Goal: Information Seeking & Learning: Learn about a topic

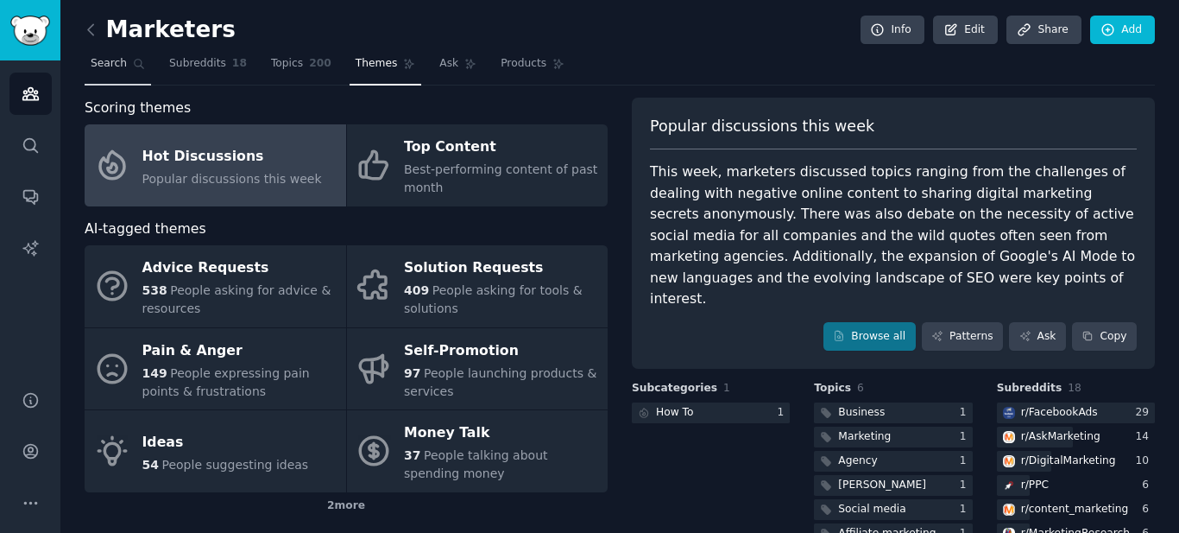
click at [102, 66] on span "Search" at bounding box center [109, 64] width 36 height 16
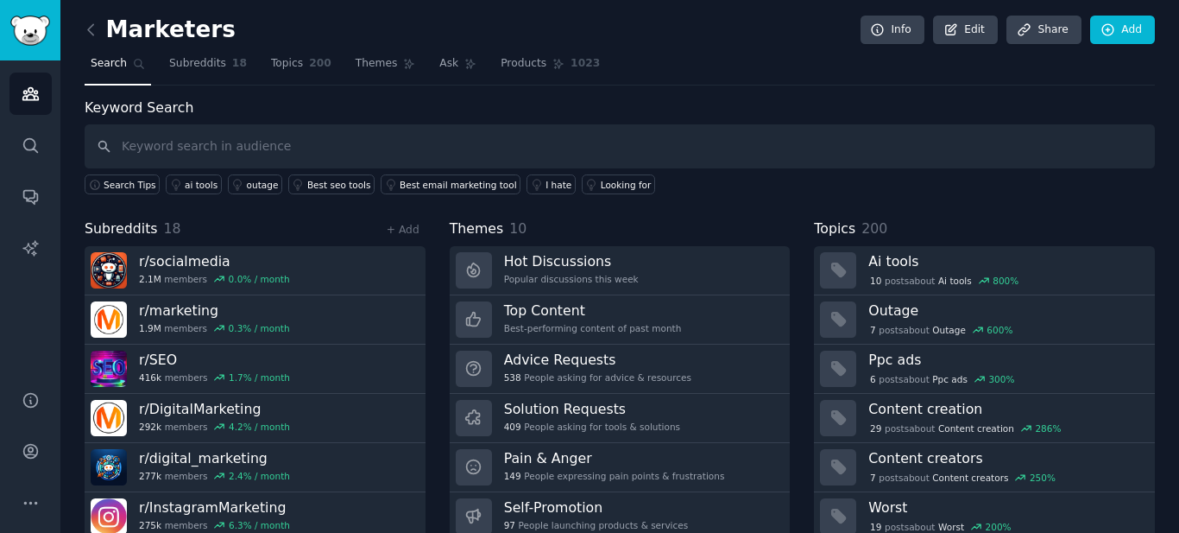
click at [119, 148] on input "text" at bounding box center [620, 146] width 1071 height 44
click at [134, 147] on input "text" at bounding box center [620, 146] width 1071 height 44
click at [136, 142] on input "text" at bounding box center [620, 146] width 1071 height 44
click at [119, 141] on input "text" at bounding box center [620, 146] width 1071 height 44
drag, startPoint x: 128, startPoint y: 153, endPoint x: 295, endPoint y: 126, distance: 169.6
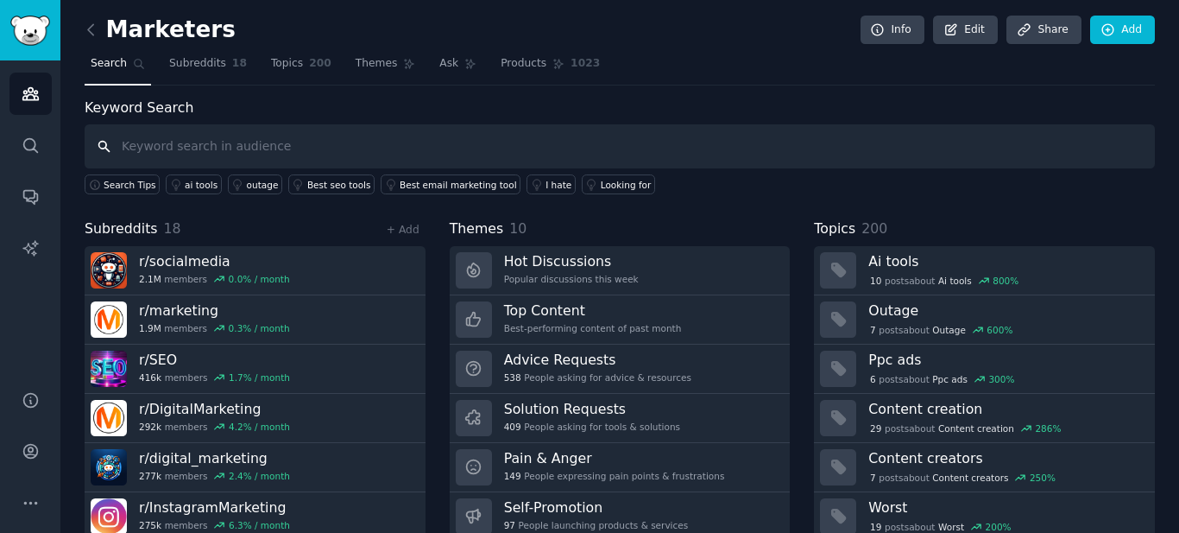
click at [175, 136] on input "text" at bounding box center [620, 146] width 1071 height 44
click at [104, 144] on input "marketing digital para iniciante" at bounding box center [620, 146] width 1071 height 44
type input "marketing digital para iniciante"
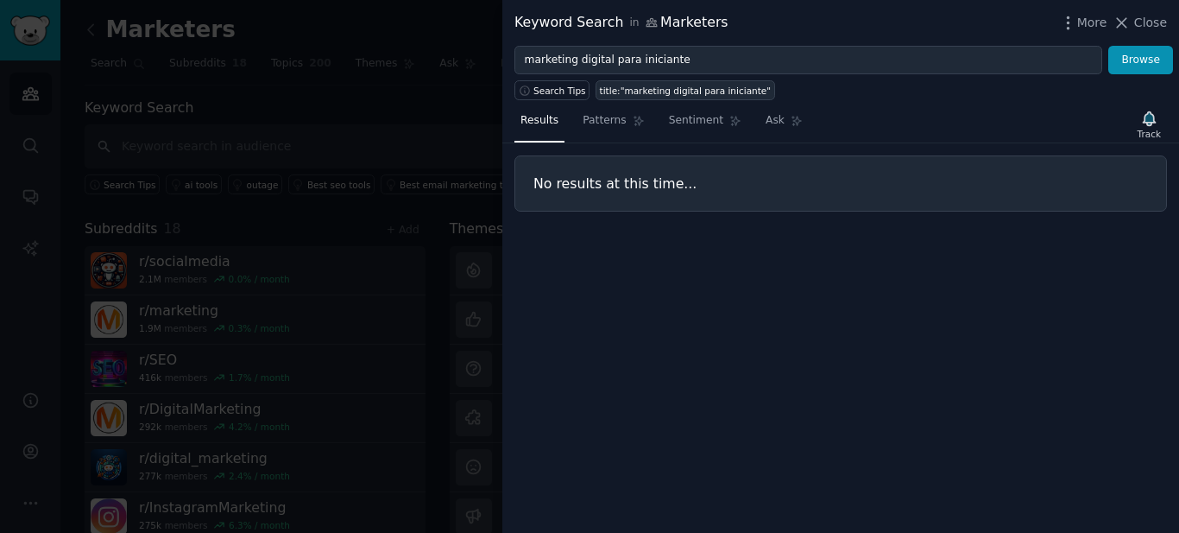
click at [729, 89] on div "title:"marketing digital para iniciante"" at bounding box center [686, 91] width 172 height 12
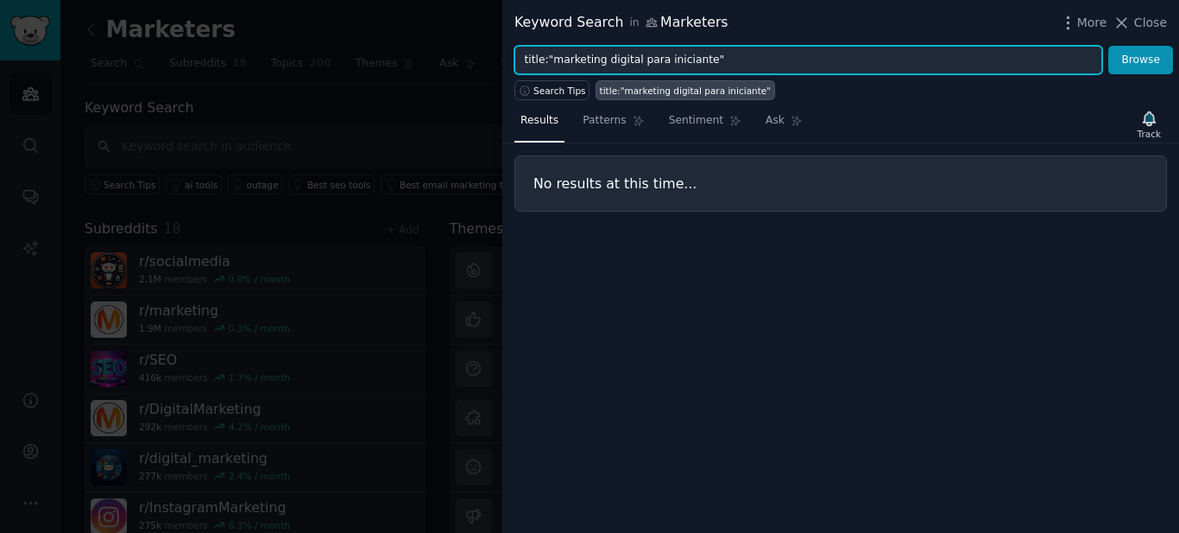
click at [721, 59] on input "title:"marketing digital para iniciante"" at bounding box center [809, 60] width 588 height 29
type input "title:"marketing digital"
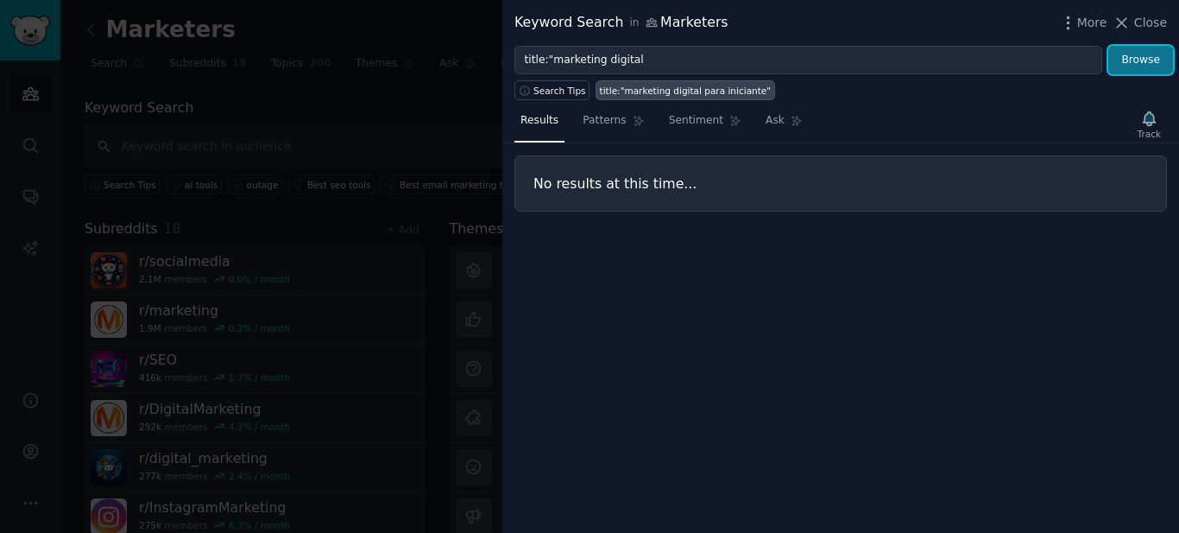
click at [1156, 57] on button "Browse" at bounding box center [1141, 60] width 65 height 29
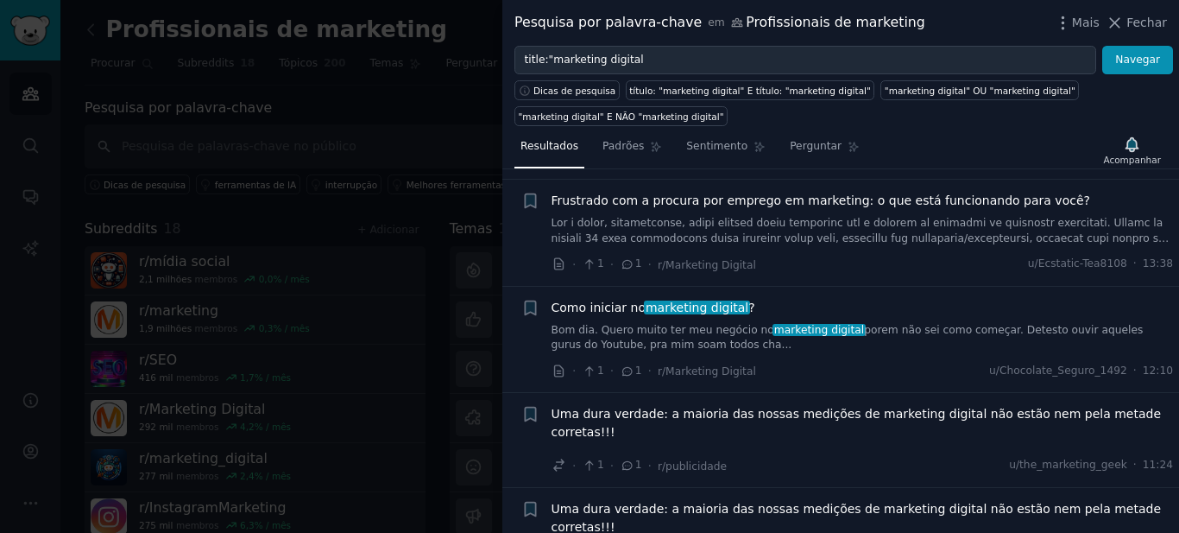
scroll to position [173, 0]
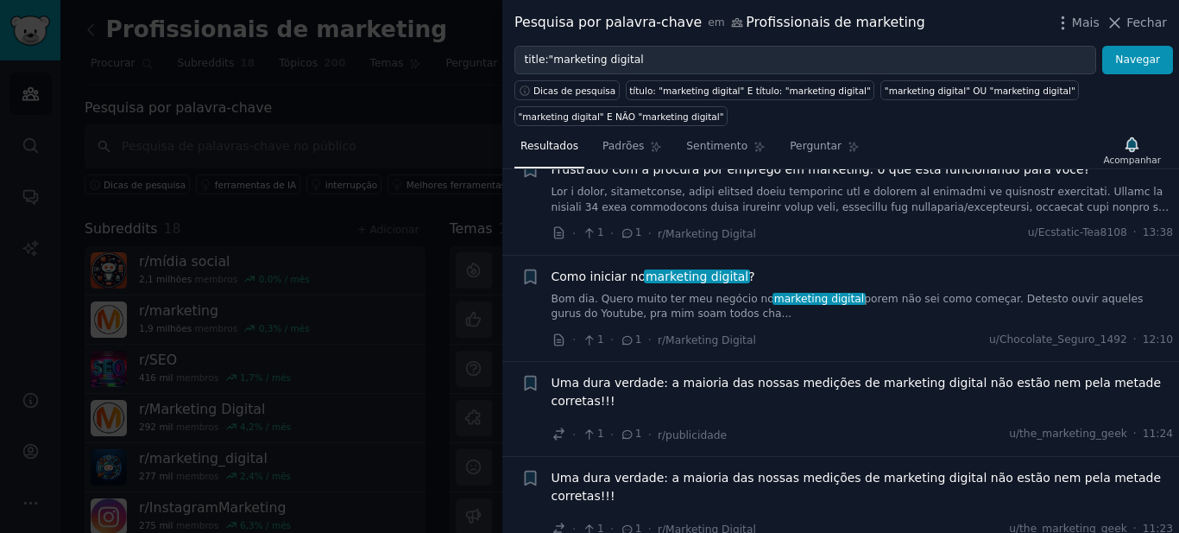
drag, startPoint x: 450, startPoint y: 114, endPoint x: 546, endPoint y: 94, distance: 97.9
click at [450, 114] on div at bounding box center [589, 266] width 1179 height 533
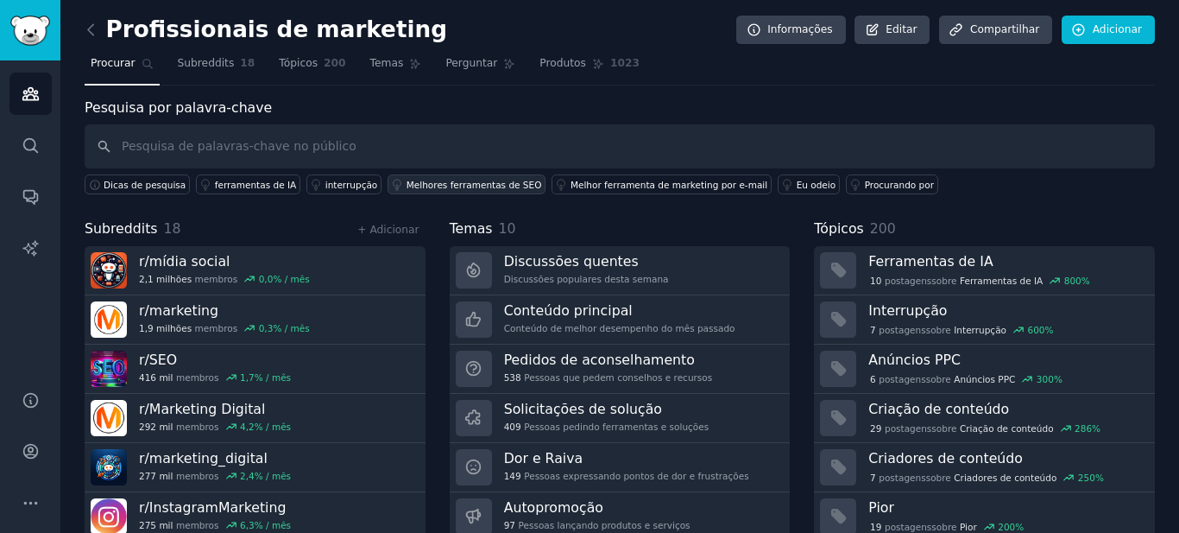
click at [434, 183] on font "Melhores ferramentas de SEO" at bounding box center [475, 185] width 136 height 10
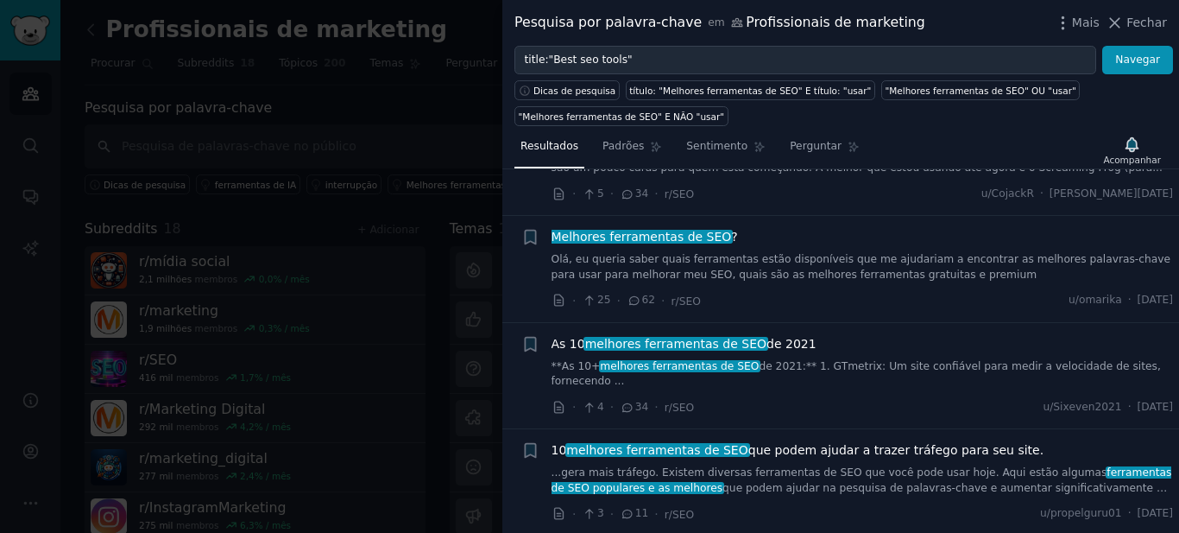
scroll to position [1554, 0]
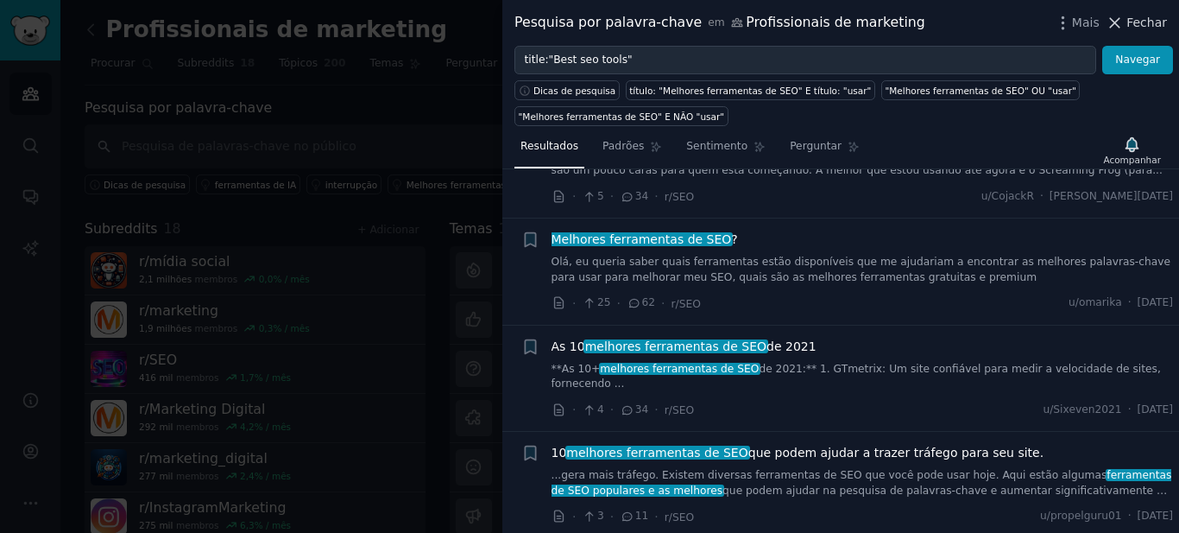
click at [1145, 25] on font "Fechar" at bounding box center [1147, 23] width 41 height 14
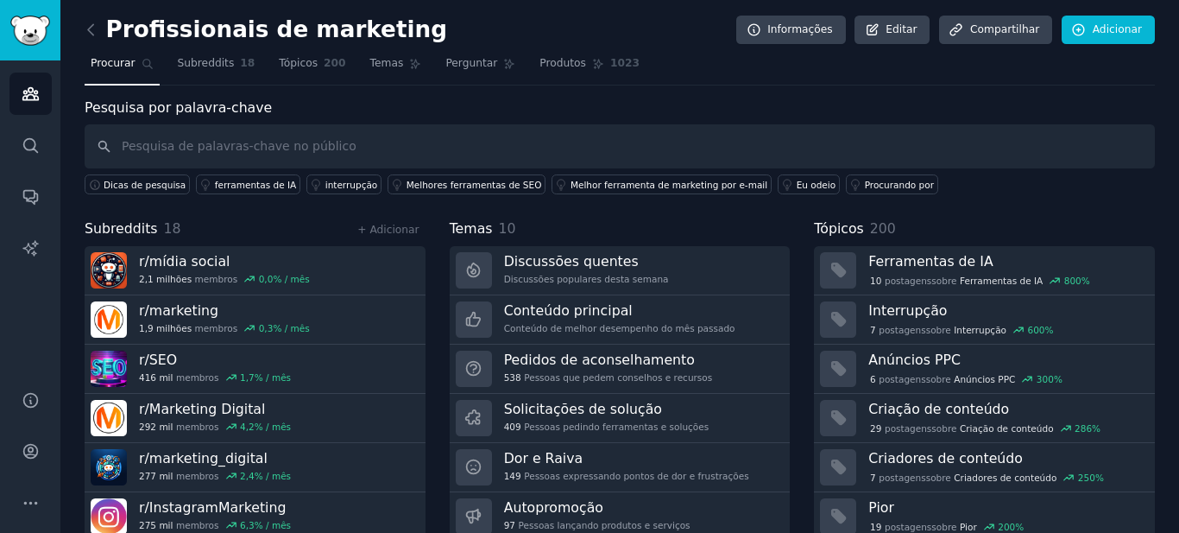
scroll to position [63, 0]
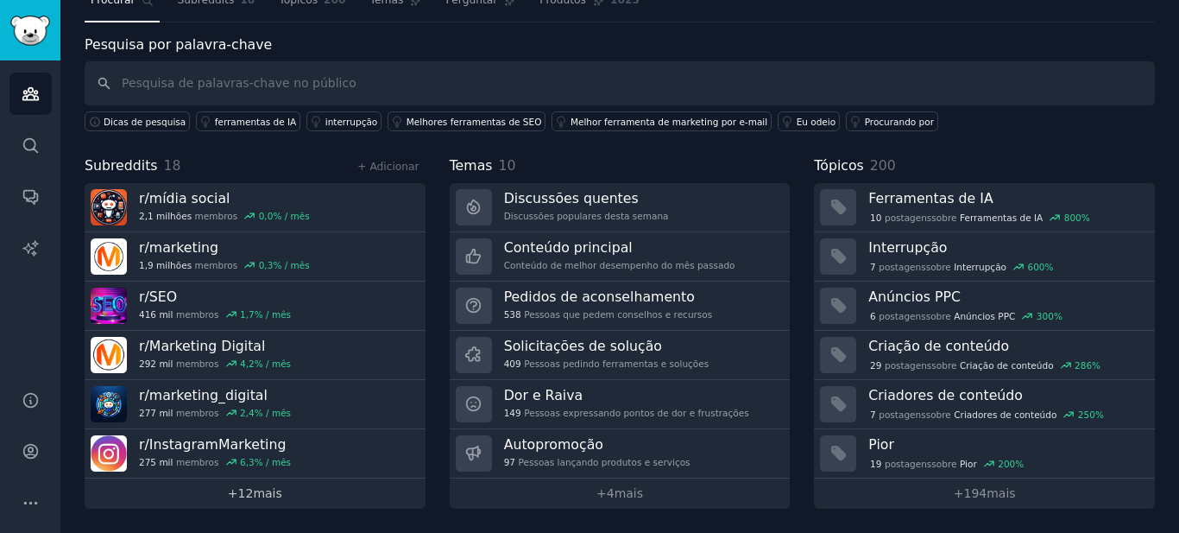
click at [250, 490] on font "12" at bounding box center [246, 493] width 16 height 14
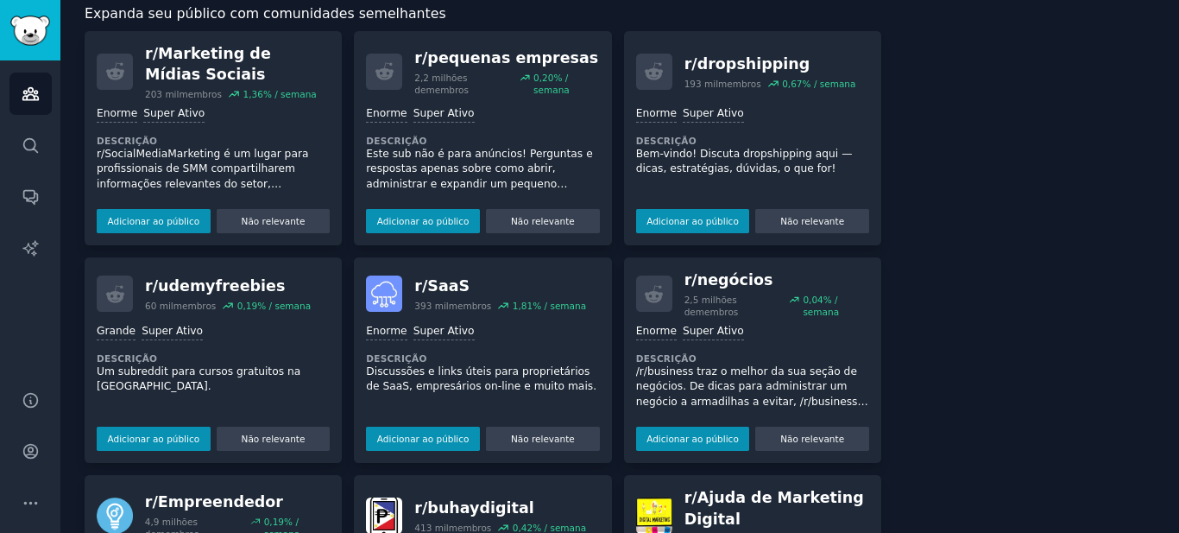
scroll to position [1255, 0]
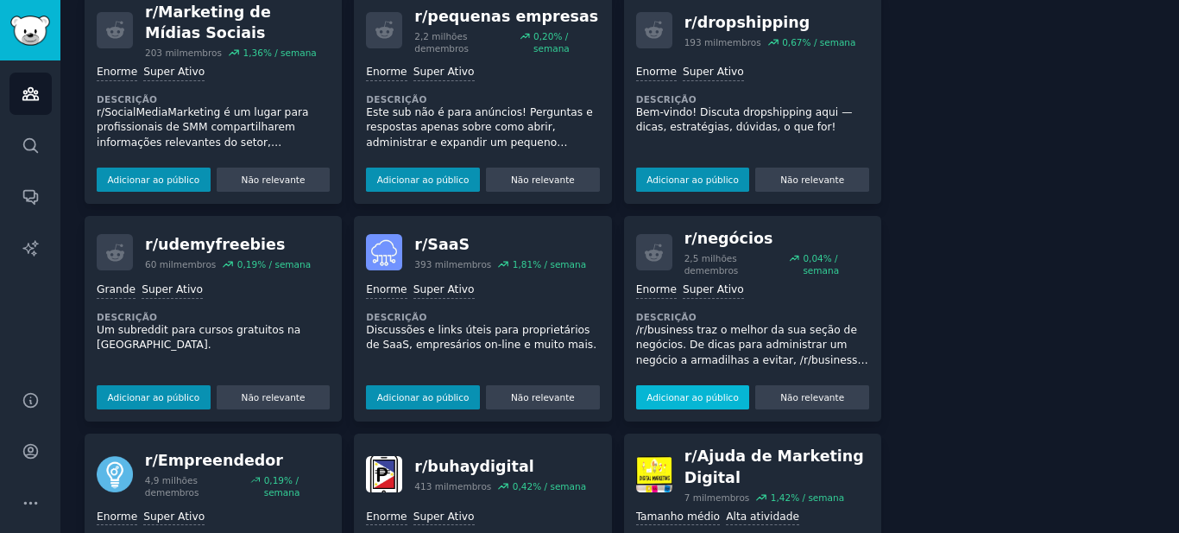
click at [662, 393] on font "Adicionar ao público" at bounding box center [693, 397] width 92 height 10
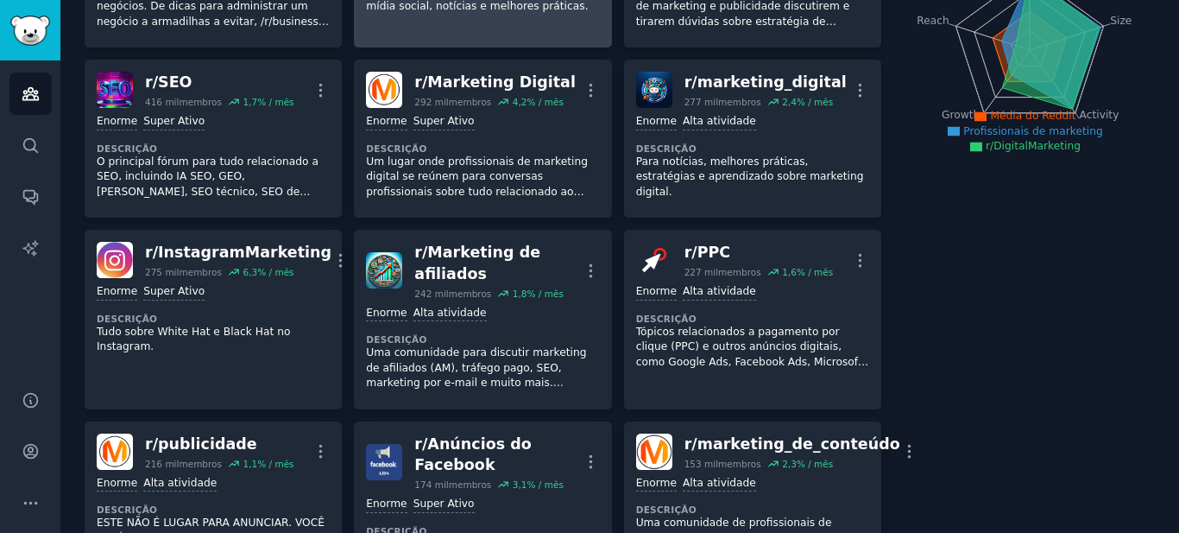
scroll to position [0, 0]
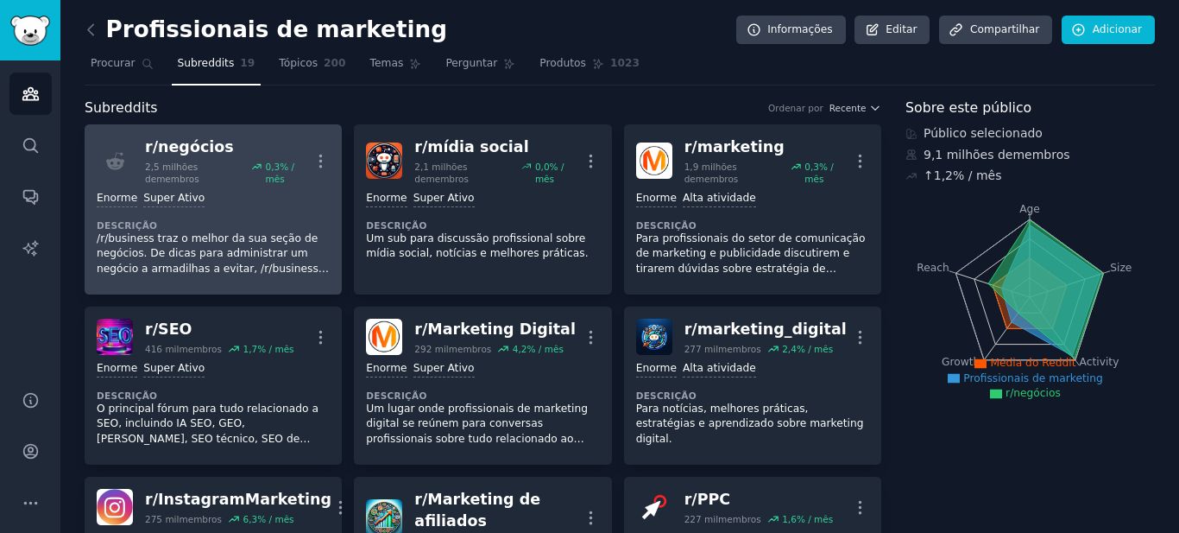
click at [156, 180] on font "membros" at bounding box center [177, 179] width 43 height 10
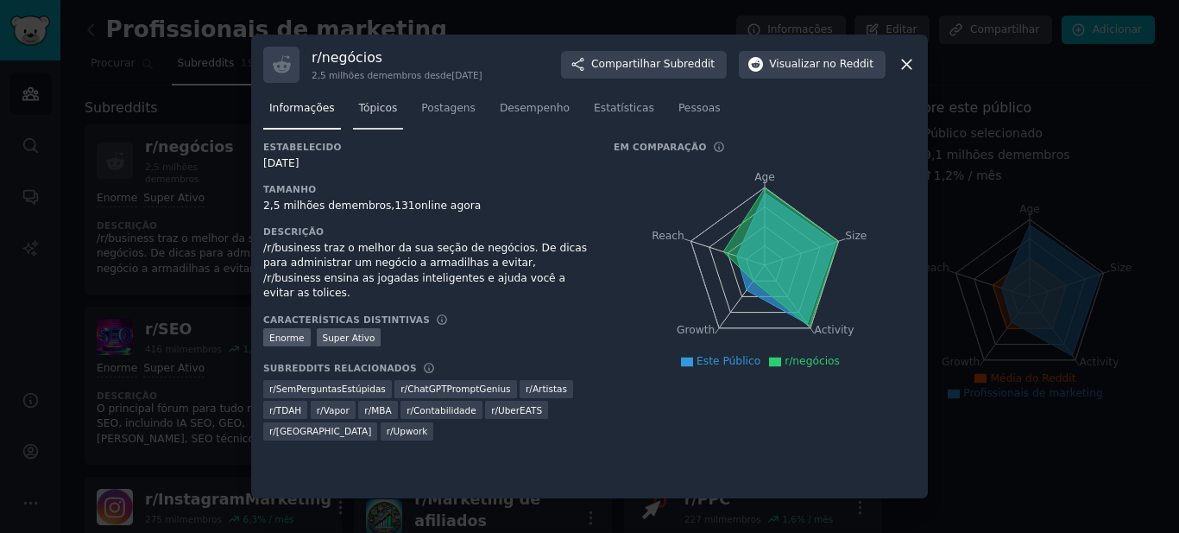
click at [370, 112] on font "Tópicos" at bounding box center [378, 108] width 39 height 12
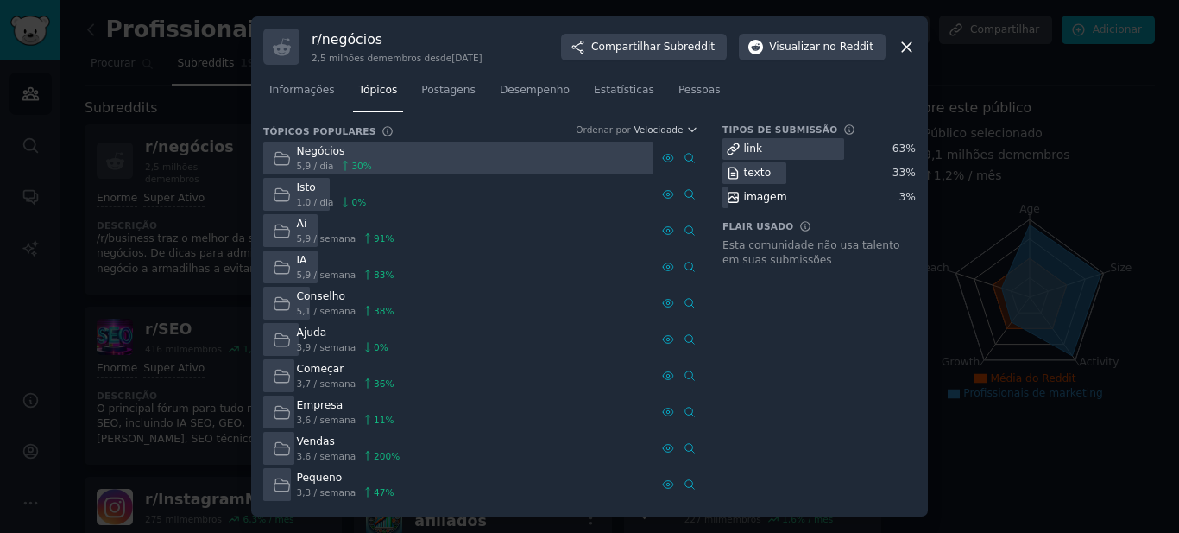
click at [904, 45] on icon at bounding box center [907, 47] width 18 height 18
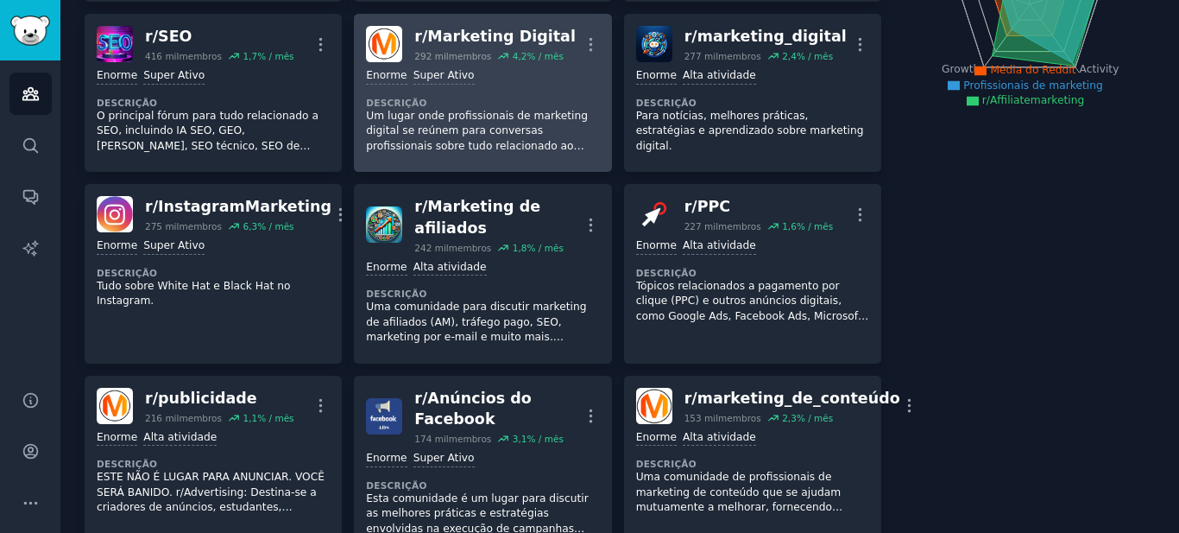
scroll to position [345, 0]
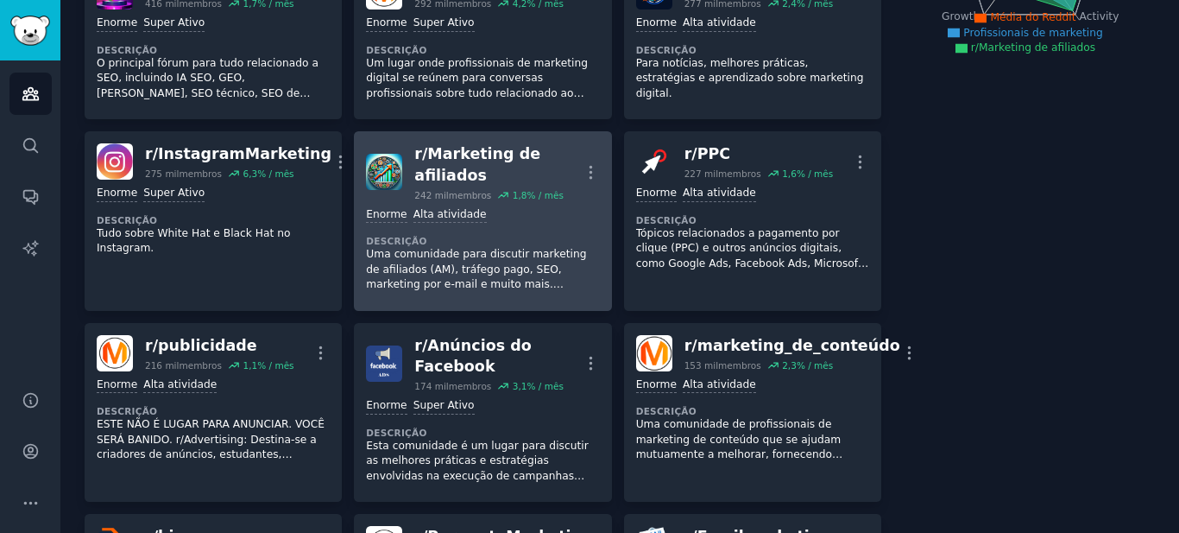
click at [383, 161] on img at bounding box center [384, 172] width 36 height 36
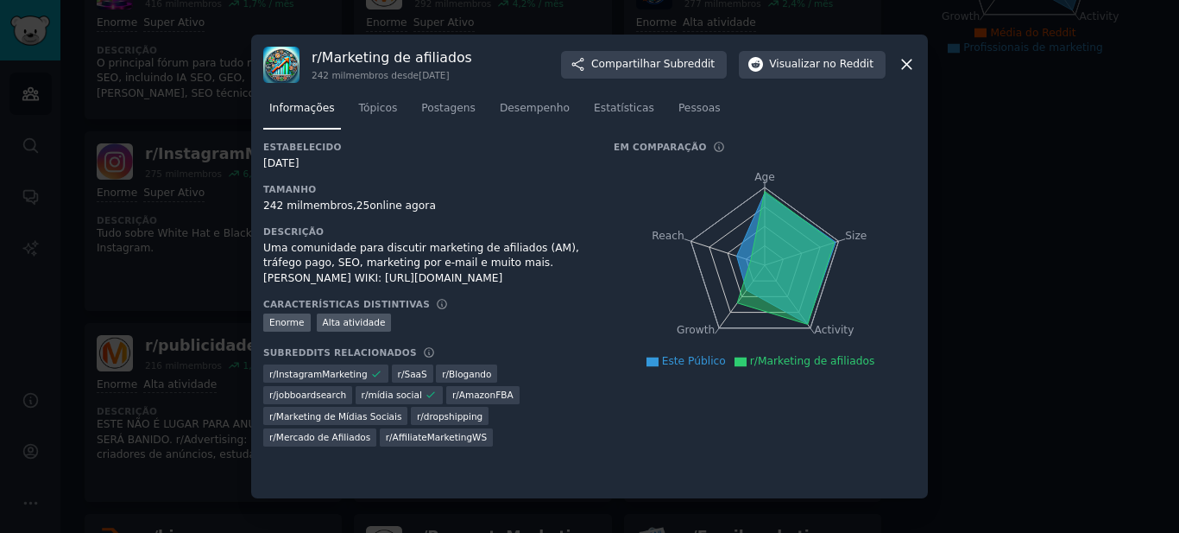
click at [907, 64] on icon at bounding box center [906, 64] width 9 height 9
